Goal: Transaction & Acquisition: Register for event/course

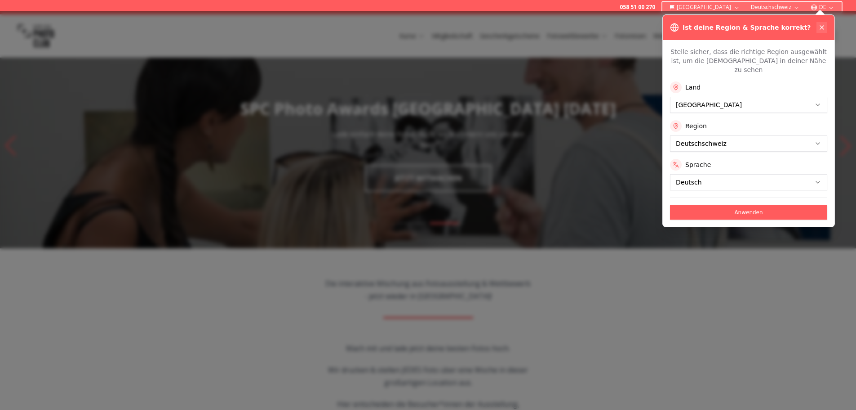
click at [827, 27] on button at bounding box center [822, 27] width 11 height 11
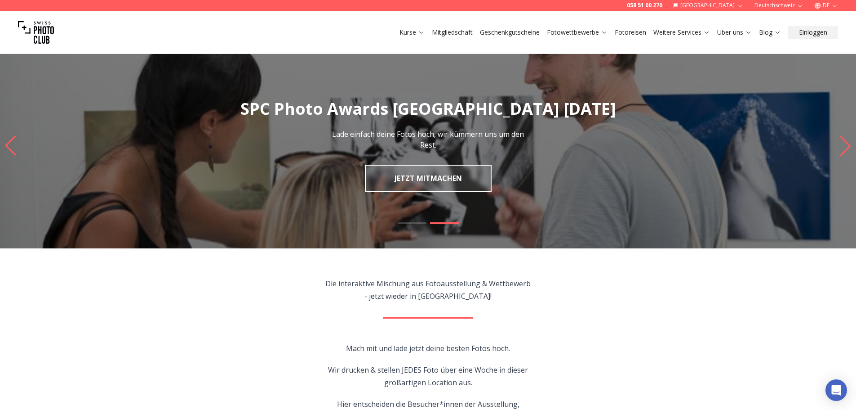
click at [846, 141] on icon "Next slide" at bounding box center [846, 146] width 10 height 20
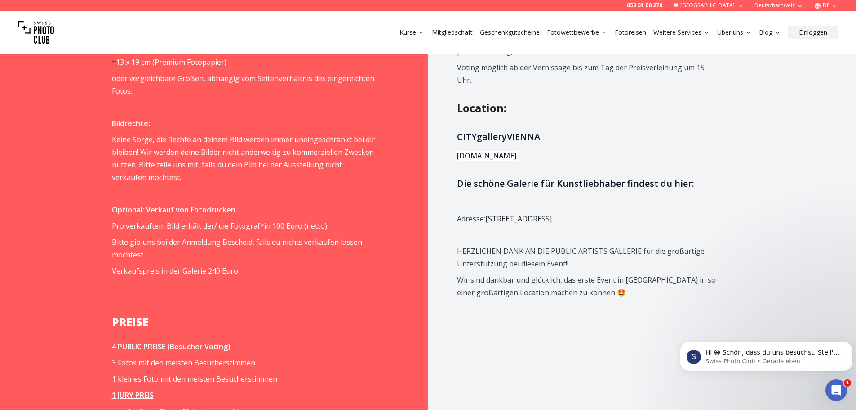
scroll to position [1034, 0]
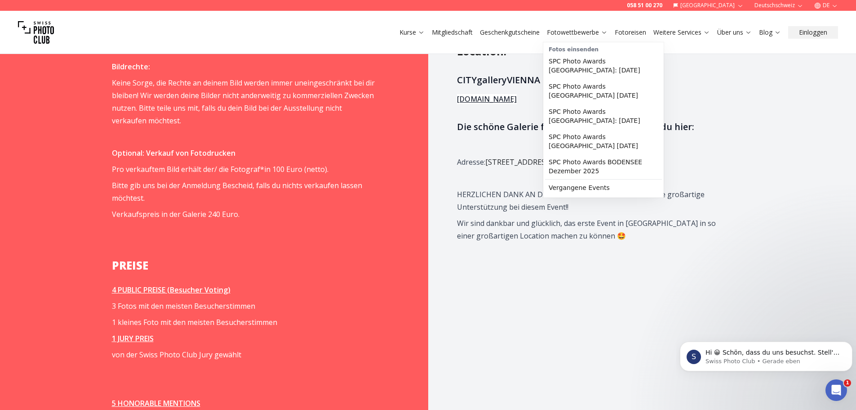
click at [579, 35] on link "Fotowettbewerbe" at bounding box center [577, 32] width 61 height 9
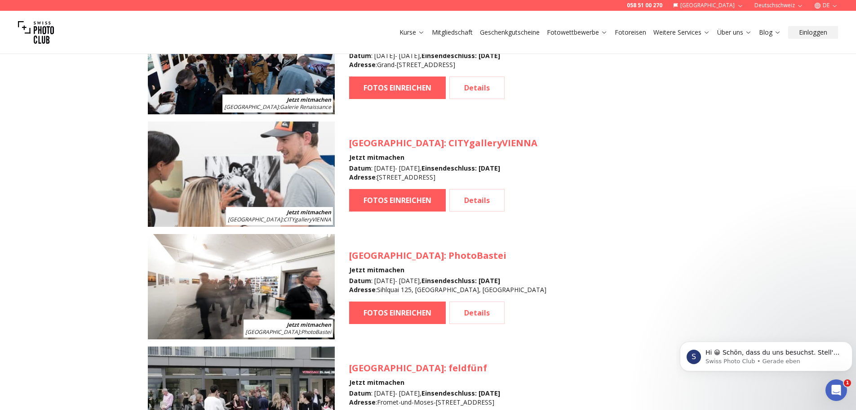
scroll to position [899, 0]
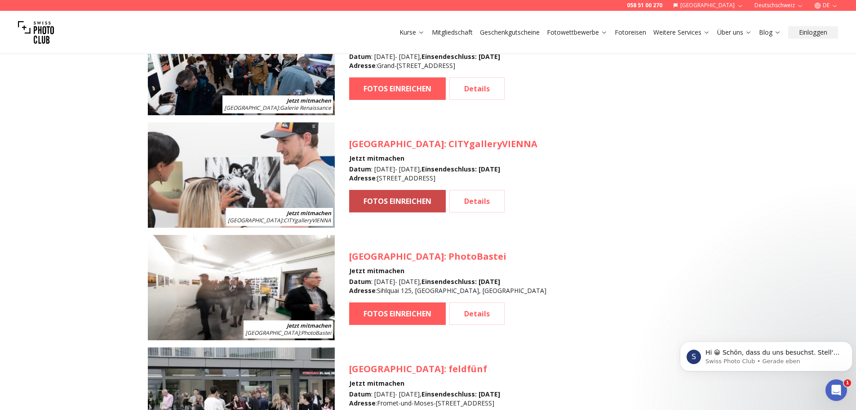
click at [424, 202] on link "FOTOS EINREICHEN" at bounding box center [397, 201] width 97 height 22
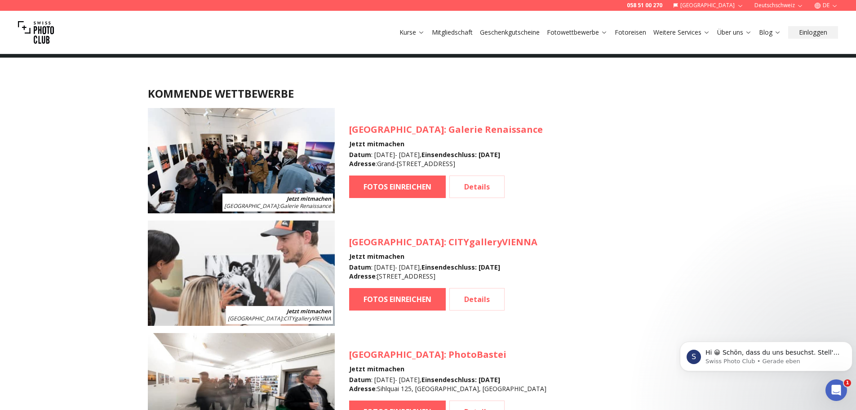
scroll to position [835, 0]
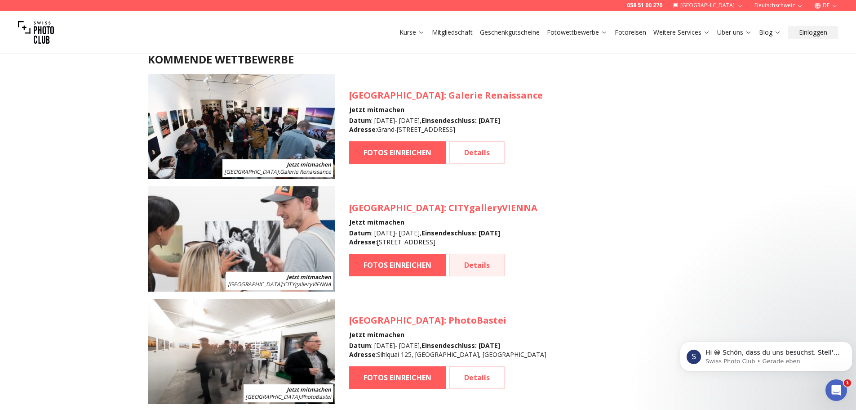
click at [477, 263] on link "Details" at bounding box center [477, 265] width 55 height 22
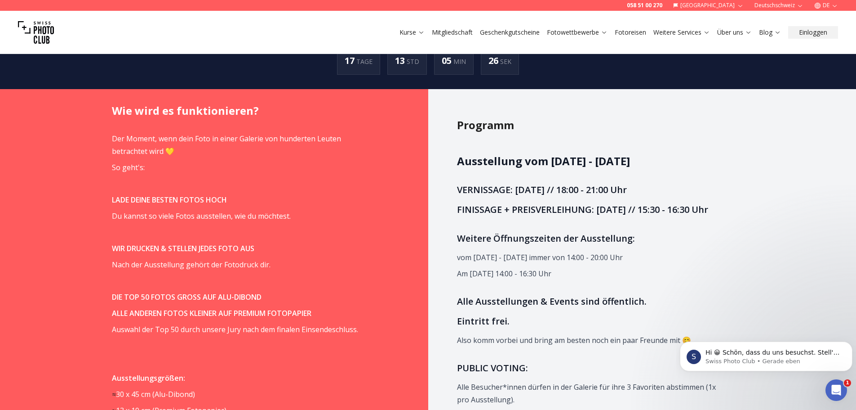
scroll to position [450, 0]
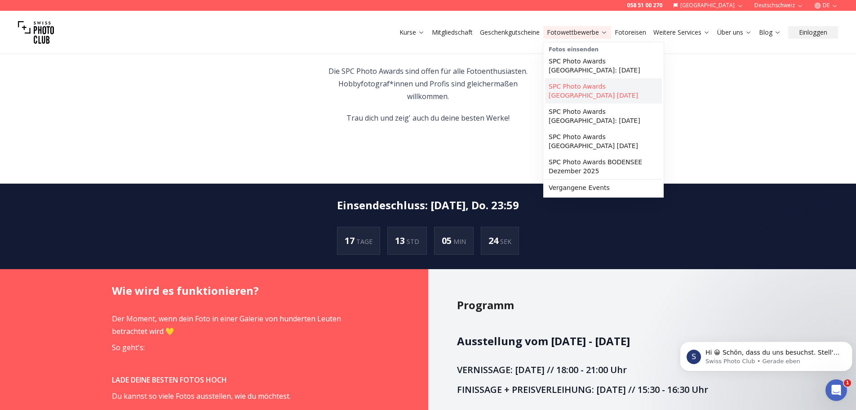
click at [595, 91] on link "SPC Photo Awards [GEOGRAPHIC_DATA] [DATE]" at bounding box center [603, 90] width 117 height 25
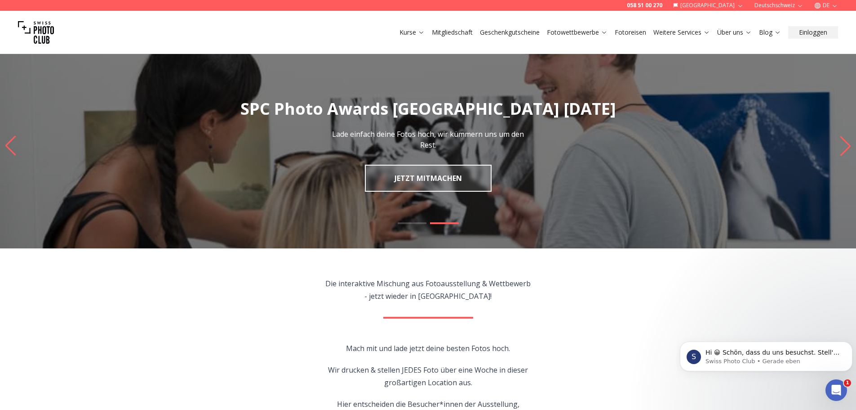
click at [462, 35] on link "Mitgliedschaft" at bounding box center [452, 32] width 41 height 9
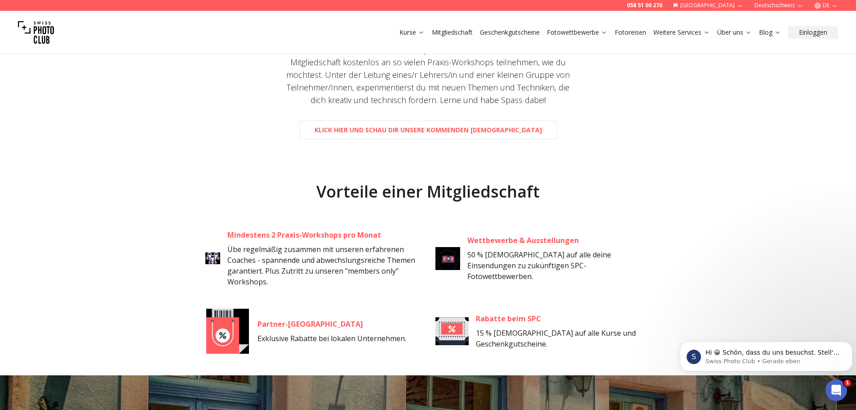
scroll to position [270, 0]
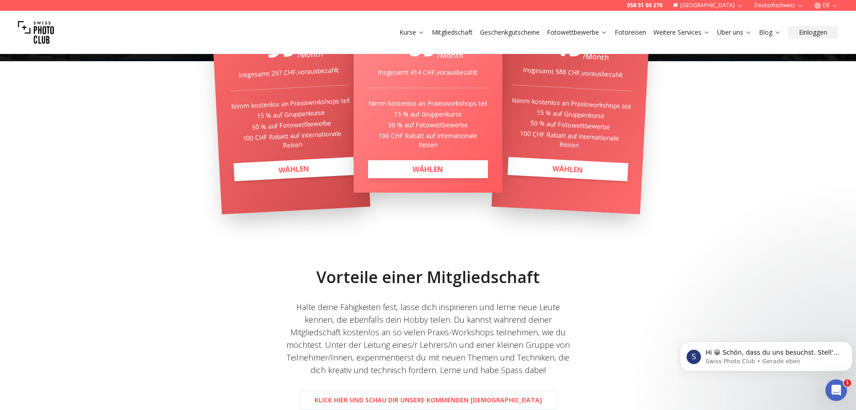
click at [411, 32] on link "Kurse" at bounding box center [412, 32] width 25 height 9
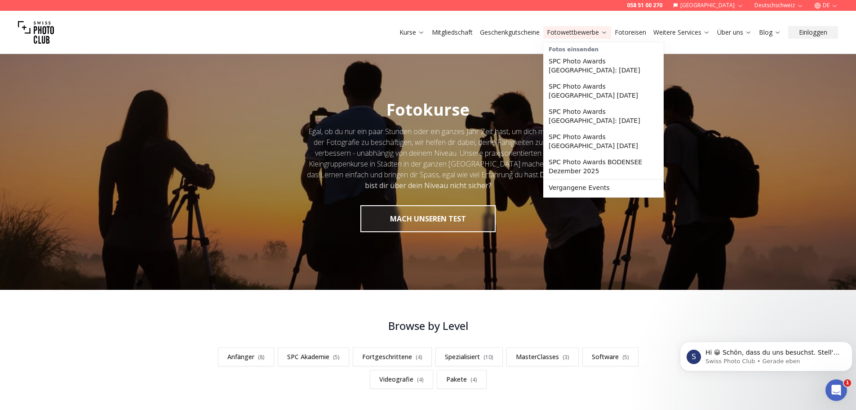
click at [578, 32] on link "Fotowettbewerbe" at bounding box center [577, 32] width 61 height 9
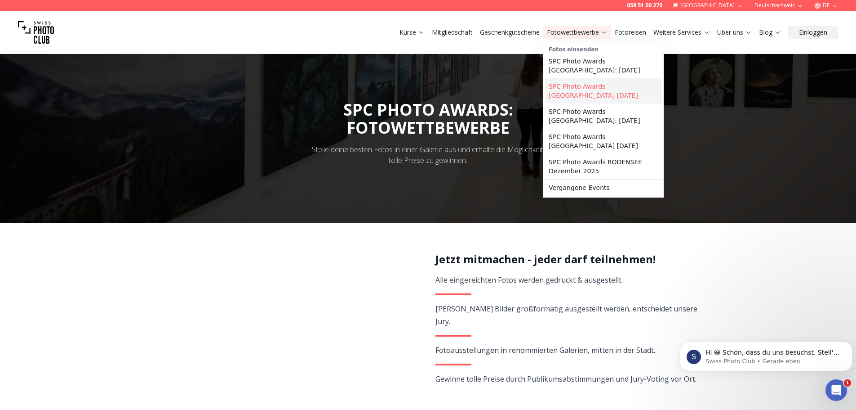
click at [598, 88] on link "SPC Photo Awards [GEOGRAPHIC_DATA] [DATE]" at bounding box center [603, 90] width 117 height 25
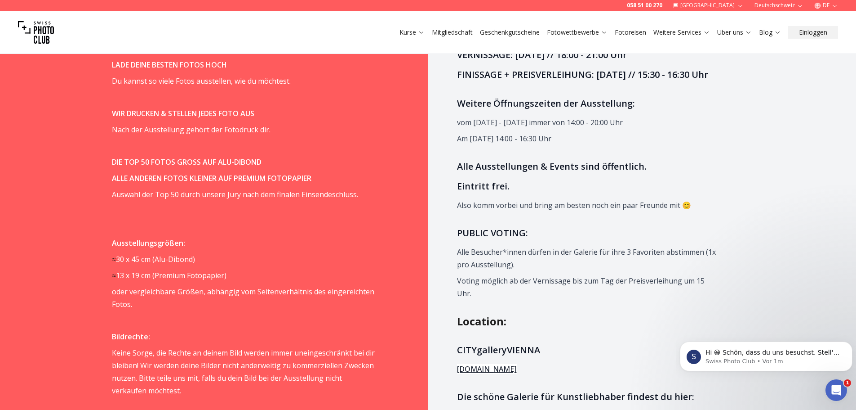
scroll to position [899, 0]
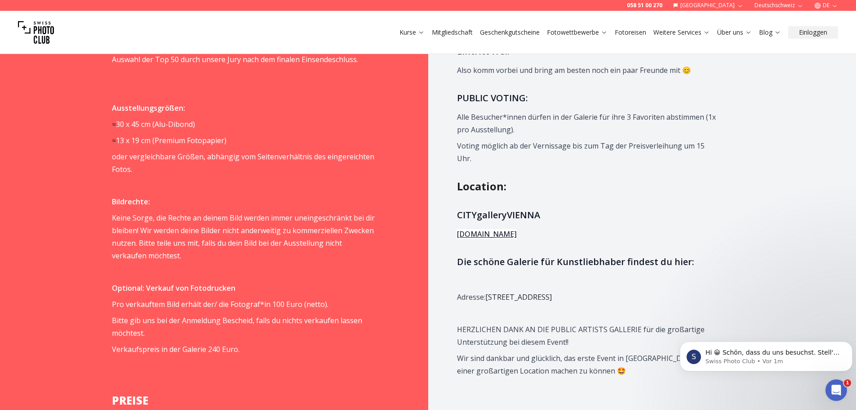
drag, startPoint x: 489, startPoint y: 297, endPoint x: 659, endPoint y: 298, distance: 170.4
click at [659, 298] on p "Adresse: [STREET_ADDRESS]" at bounding box center [588, 296] width 263 height 13
copy span "[STREET_ADDRESS]"
